Goal: Use online tool/utility: Utilize a website feature to perform a specific function

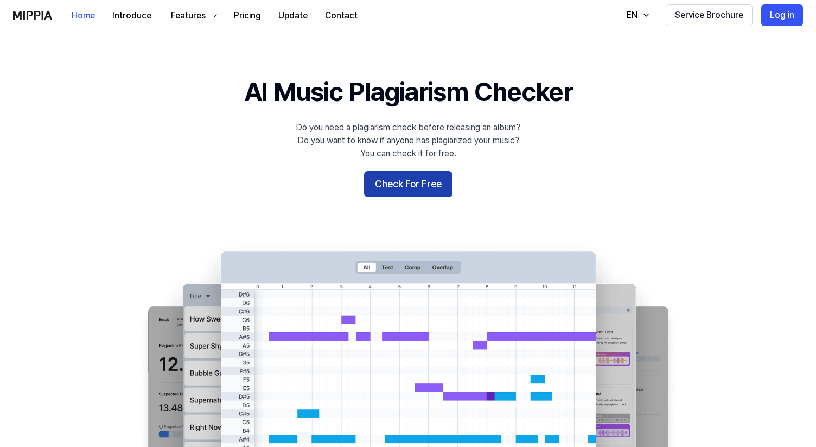
click at [430, 181] on button "Check For Free" at bounding box center [408, 184] width 88 height 26
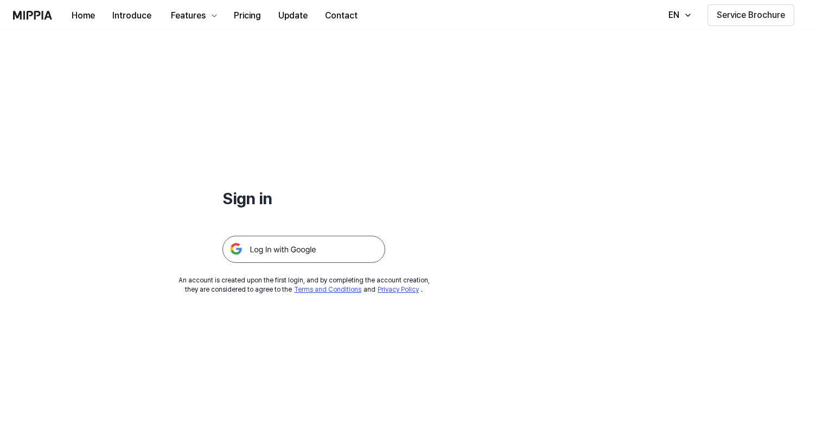
click at [307, 255] on img at bounding box center [304, 249] width 163 height 27
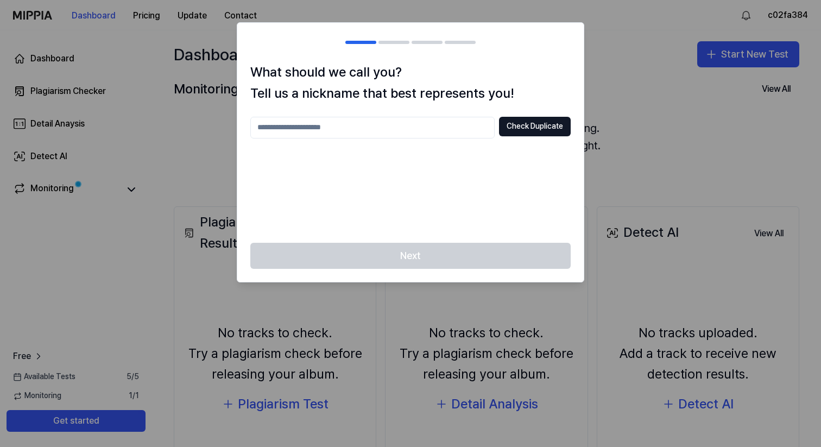
click at [386, 135] on input "text" at bounding box center [372, 128] width 244 height 22
type input "**********"
click at [526, 122] on button "Check Duplicate" at bounding box center [535, 127] width 72 height 20
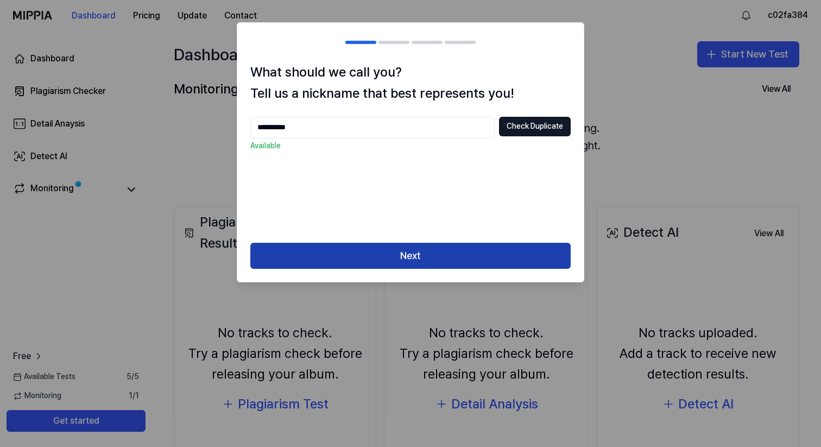
click at [431, 251] on button "Next" at bounding box center [410, 256] width 320 height 26
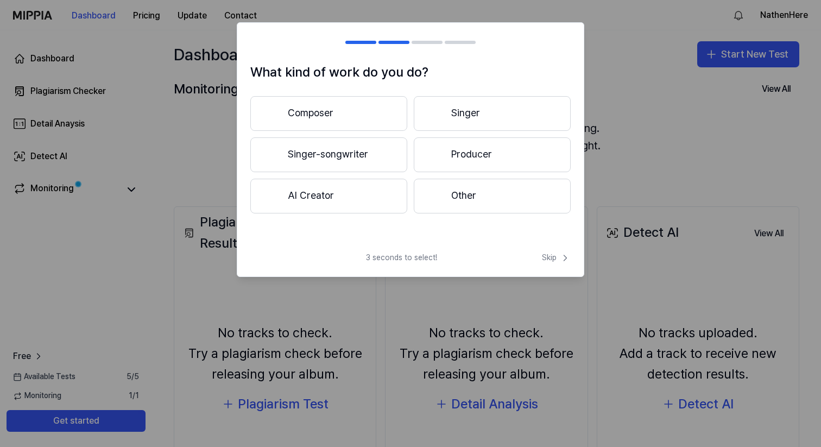
click at [380, 107] on button "Composer" at bounding box center [328, 113] width 157 height 35
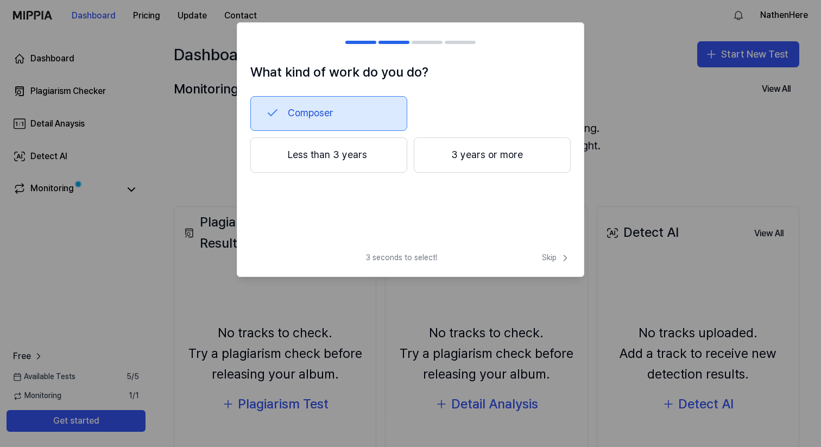
click at [340, 66] on h1 "What kind of work do you do?" at bounding box center [410, 72] width 320 height 21
click at [358, 41] on div at bounding box center [360, 42] width 31 height 3
click at [555, 256] on span "Skip" at bounding box center [556, 257] width 29 height 11
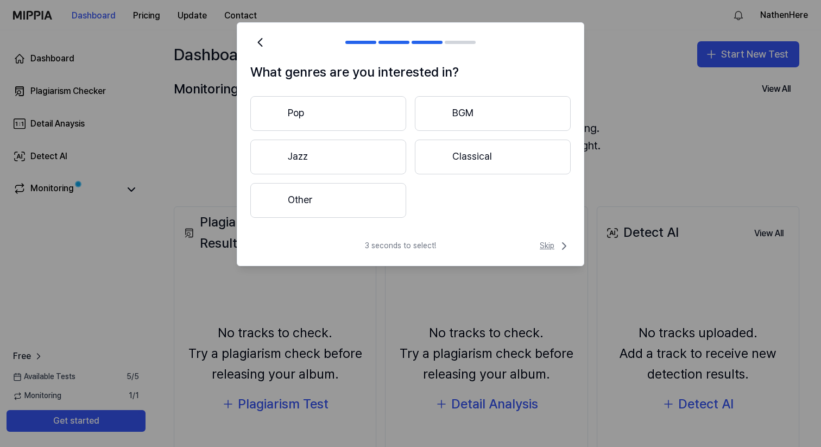
click at [557, 243] on span "Skip" at bounding box center [554, 245] width 31 height 13
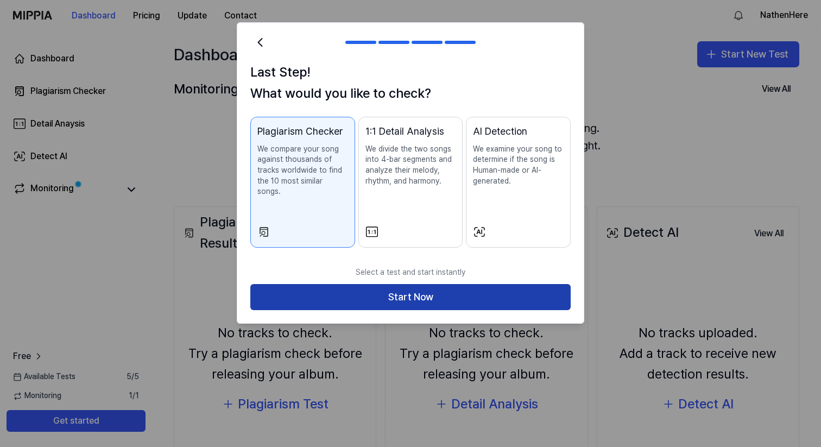
click at [416, 284] on button "Start Now" at bounding box center [410, 297] width 320 height 26
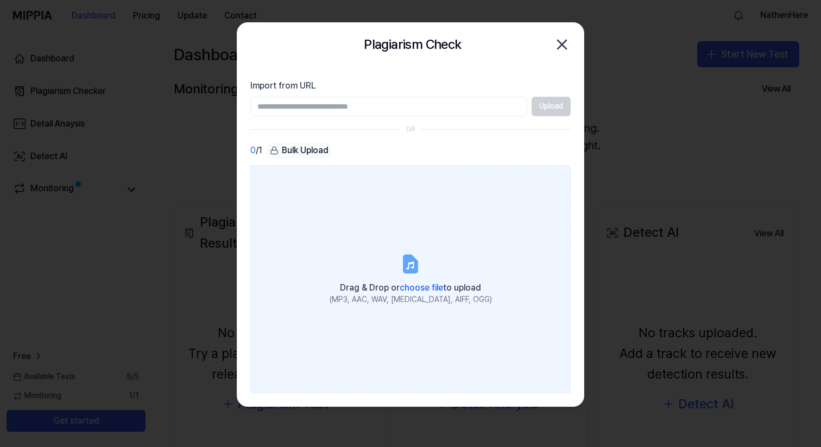
click at [401, 280] on div "Drag & Drop or choose file to upload" at bounding box center [410, 286] width 162 height 15
click at [0, 0] on input "Drag & Drop or choose file to upload (MP3, AAC, WAV, FLAC, AIFF, OGG)" at bounding box center [0, 0] width 0 height 0
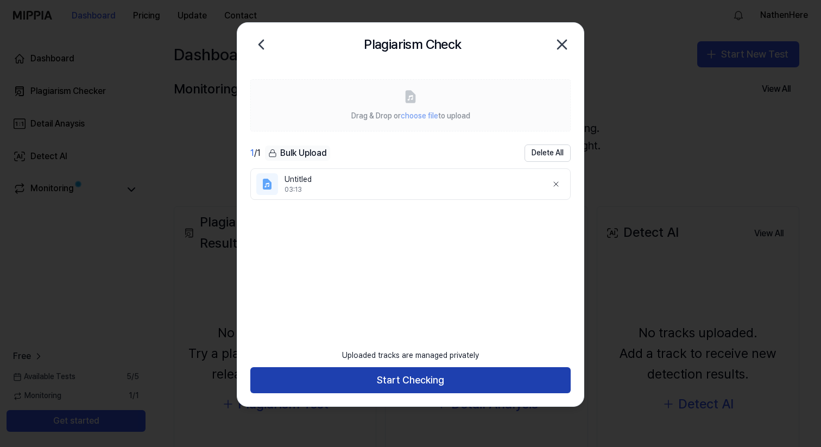
click at [387, 385] on button "Start Checking" at bounding box center [410, 380] width 320 height 26
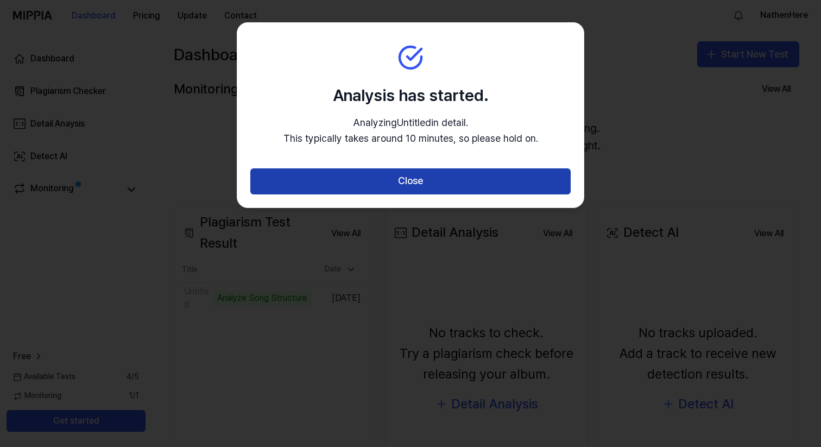
click at [404, 183] on button "Close" at bounding box center [410, 181] width 320 height 26
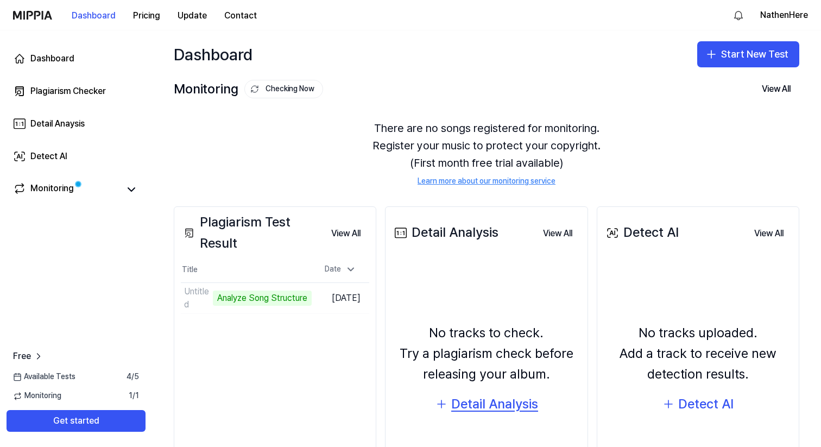
click at [500, 405] on div "Detail Analysis" at bounding box center [494, 403] width 87 height 21
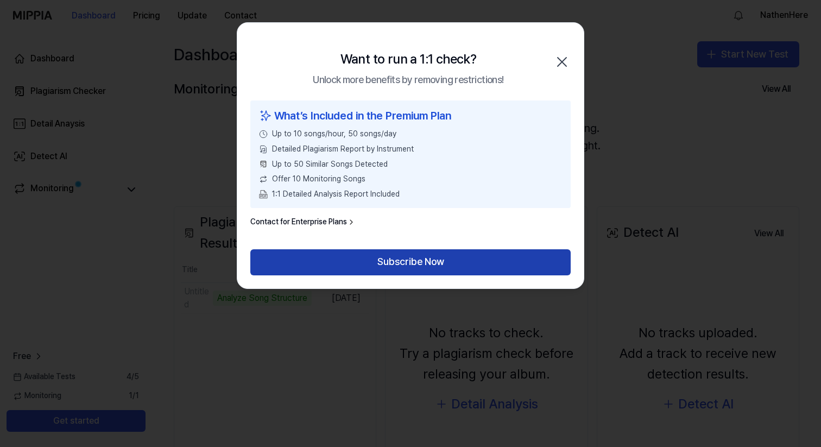
click at [405, 253] on button "Subscribe Now" at bounding box center [410, 262] width 320 height 26
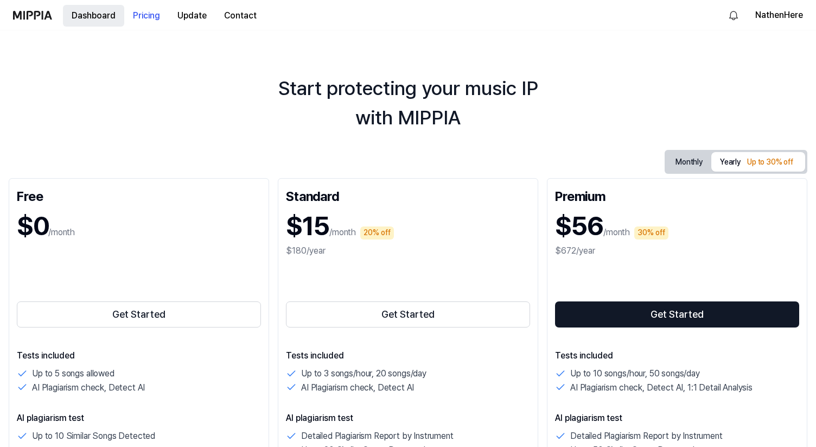
click at [104, 20] on button "Dashboard" at bounding box center [93, 16] width 61 height 22
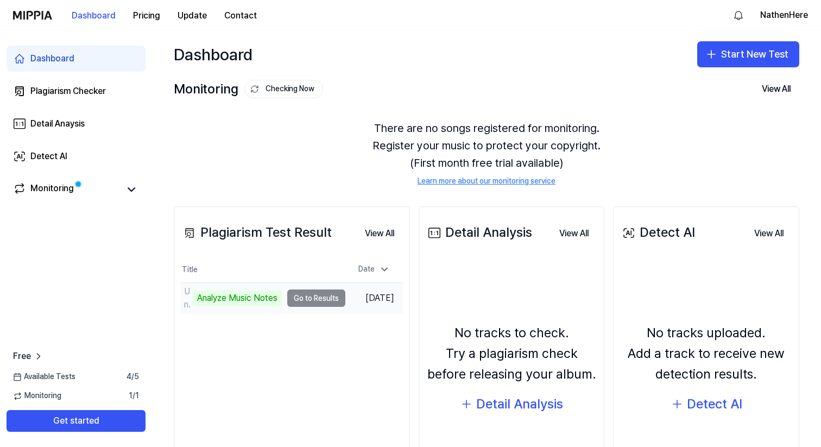
click at [309, 300] on td "Untitled Analyze Music Notes Go to Results" at bounding box center [263, 298] width 164 height 30
click at [302, 297] on td "Untitled Analyze Music Notes Go to Results" at bounding box center [263, 298] width 164 height 30
click at [236, 294] on div "Analyze Music Notes" at bounding box center [237, 297] width 89 height 15
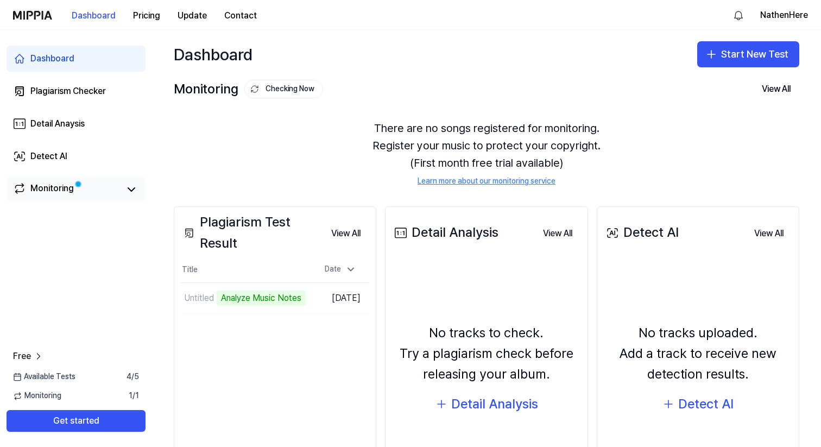
click at [74, 183] on span at bounding box center [78, 184] width 8 height 8
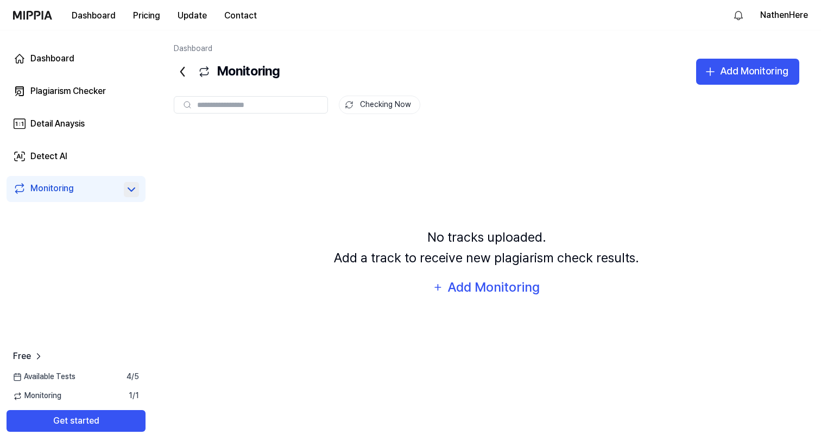
click at [134, 192] on icon at bounding box center [131, 189] width 13 height 13
click at [134, 191] on icon at bounding box center [131, 189] width 13 height 13
click at [84, 157] on link "Detect AI" at bounding box center [76, 156] width 139 height 26
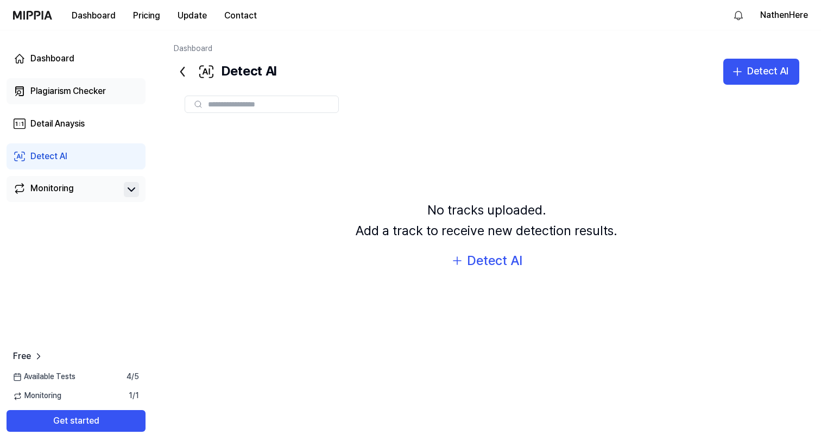
click at [81, 98] on link "Plagiarism Checker" at bounding box center [76, 91] width 139 height 26
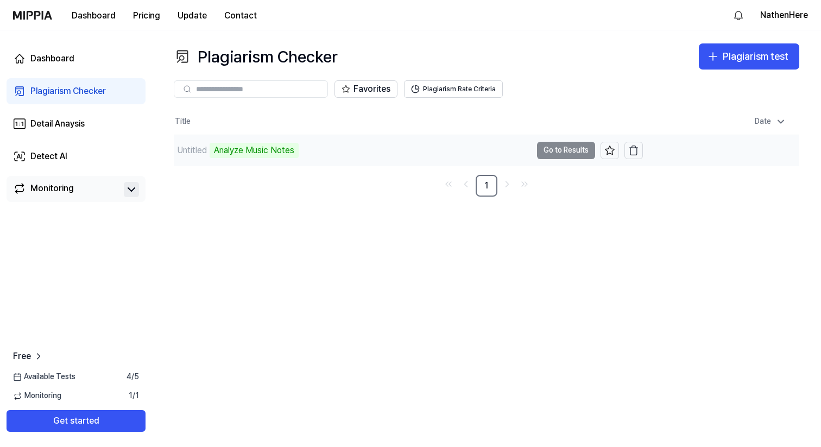
click at [584, 151] on td "Untitled Analyze Music Notes Go to Results" at bounding box center [408, 150] width 469 height 30
click at [548, 152] on td "Untitled 54% Go to Results" at bounding box center [408, 150] width 469 height 30
click at [549, 147] on button "Go to Results" at bounding box center [566, 150] width 58 height 17
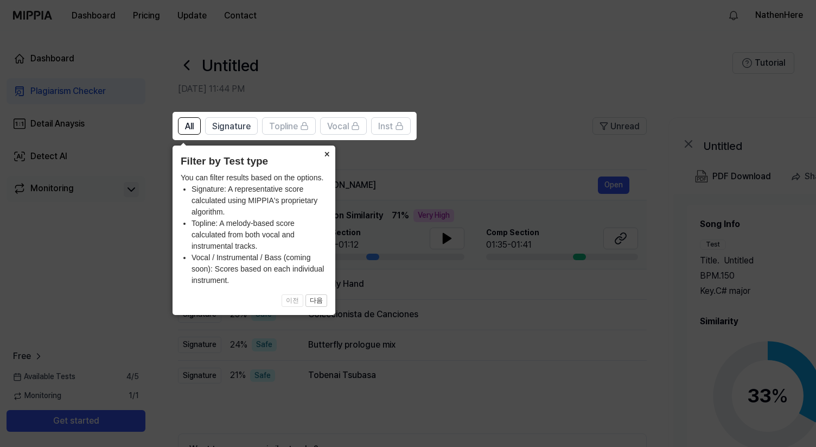
click at [325, 154] on button "×" at bounding box center [326, 152] width 17 height 15
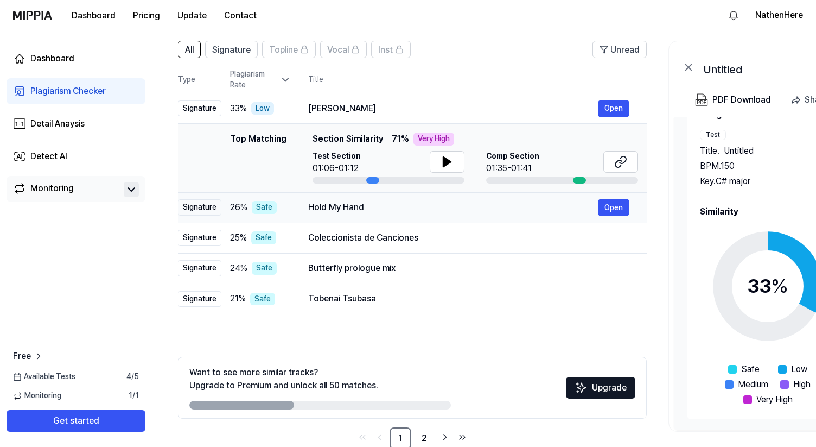
click at [371, 207] on div "Hold My Hand" at bounding box center [453, 207] width 290 height 13
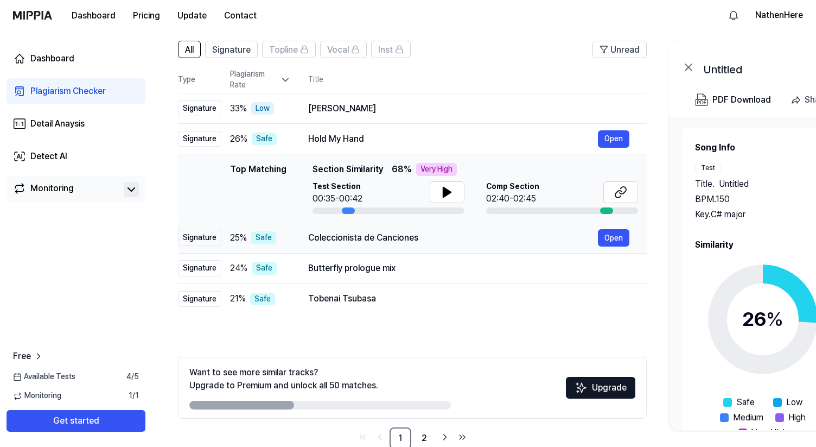
click at [408, 244] on div "Coleccionista de Canciones Open" at bounding box center [468, 237] width 321 height 17
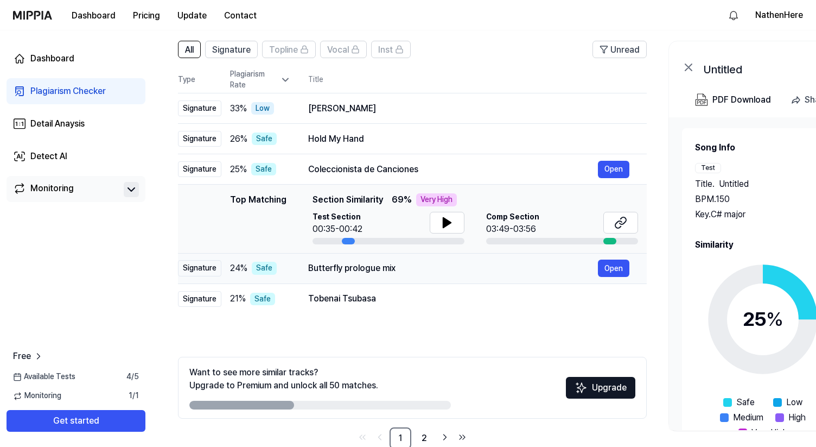
click at [395, 269] on div "Butterfly prologue mix" at bounding box center [453, 268] width 290 height 13
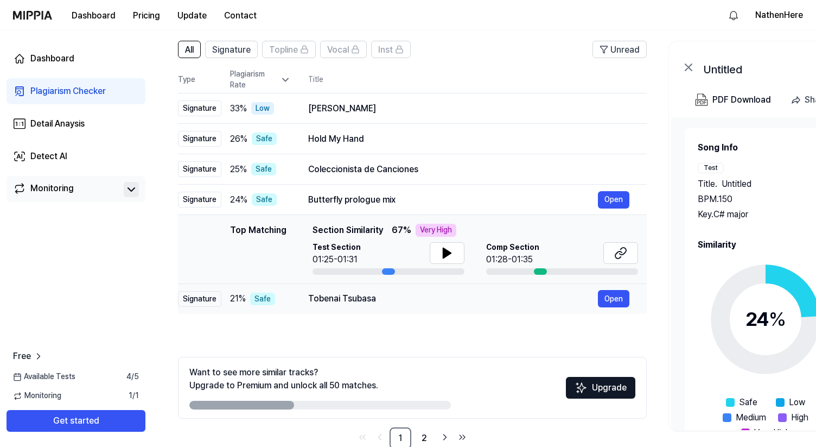
click at [389, 299] on div "Tobenai Tsubasa" at bounding box center [453, 298] width 290 height 13
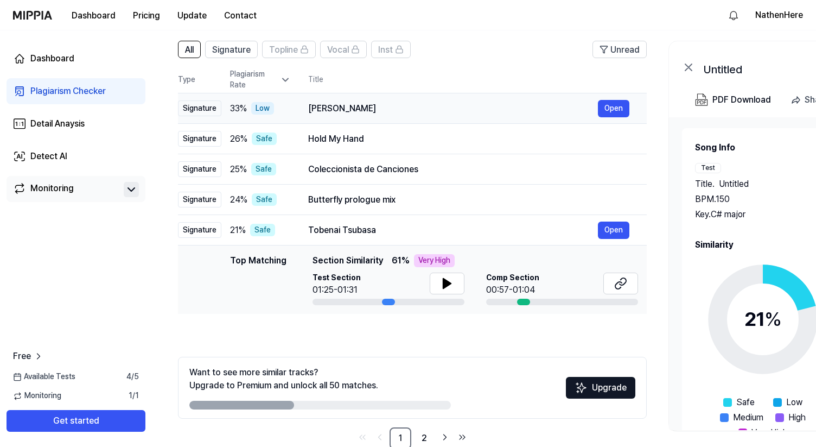
click at [389, 109] on div "TANYA HATIMU" at bounding box center [453, 108] width 290 height 13
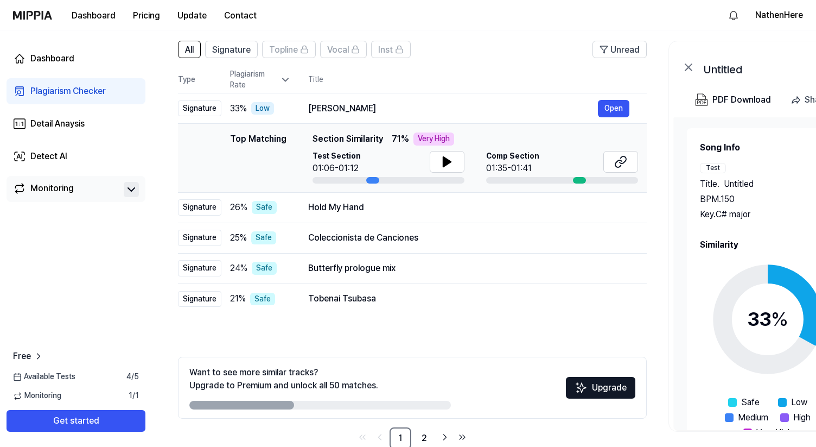
click at [29, 7] on div "Dashboard Pricing Update Contact" at bounding box center [139, 15] width 252 height 30
click at [29, 14] on img at bounding box center [32, 15] width 39 height 9
